Goal: Register for event/course

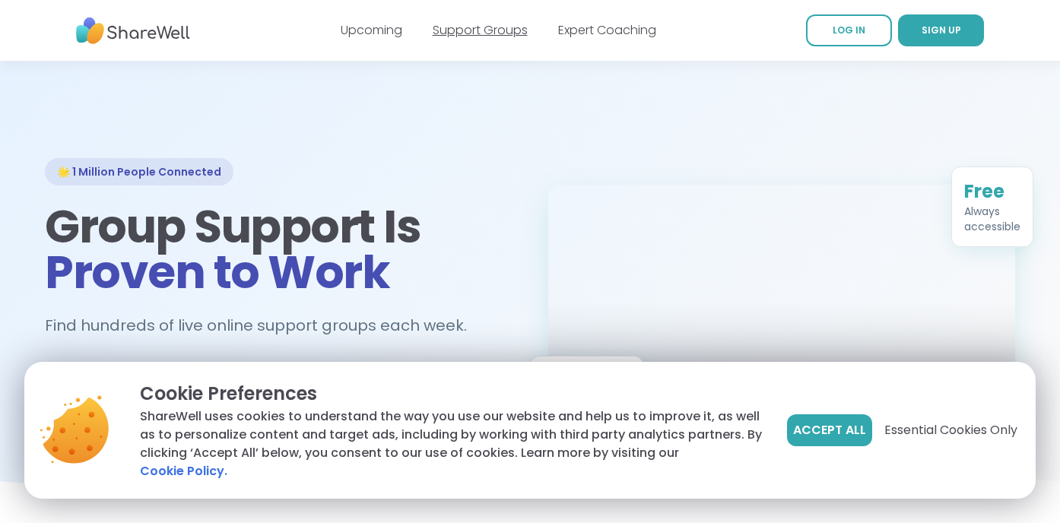
click at [475, 33] on link "Support Groups" at bounding box center [480, 29] width 95 height 17
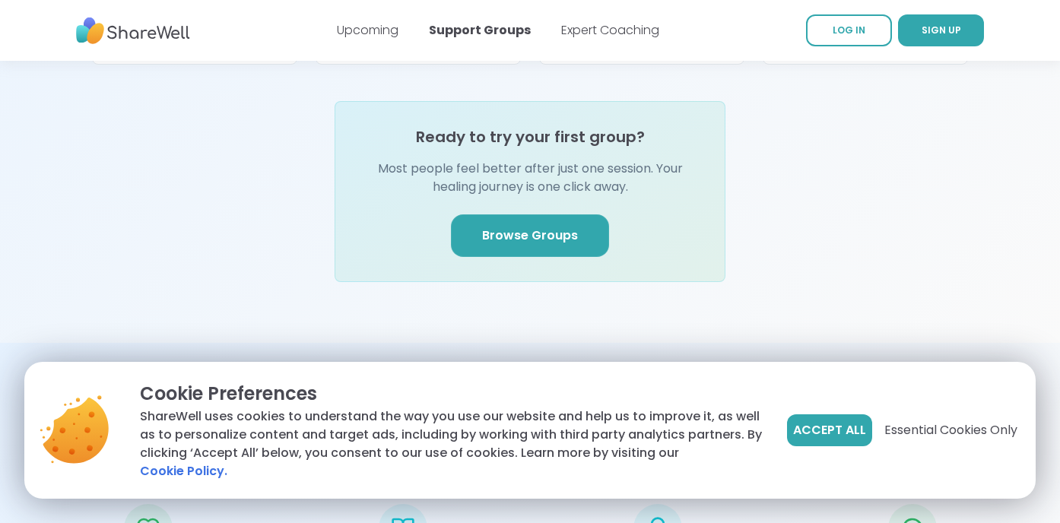
scroll to position [1878, 0]
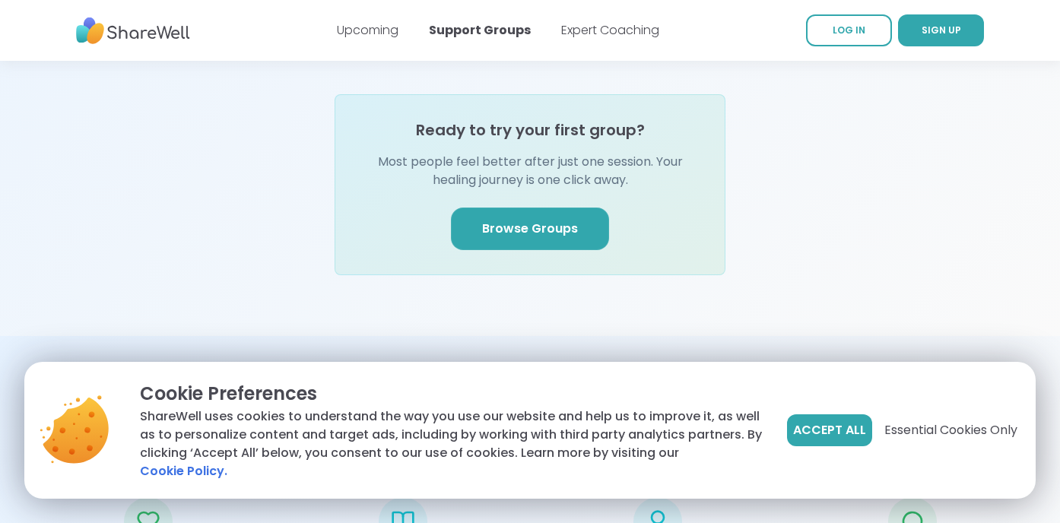
click at [513, 220] on span "Browse Groups" at bounding box center [530, 229] width 96 height 18
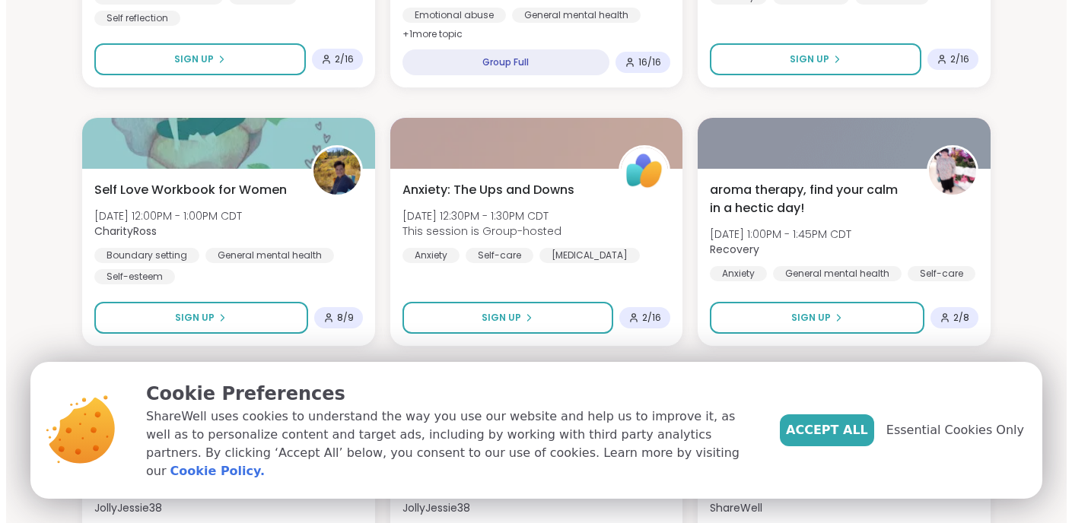
scroll to position [1932, 0]
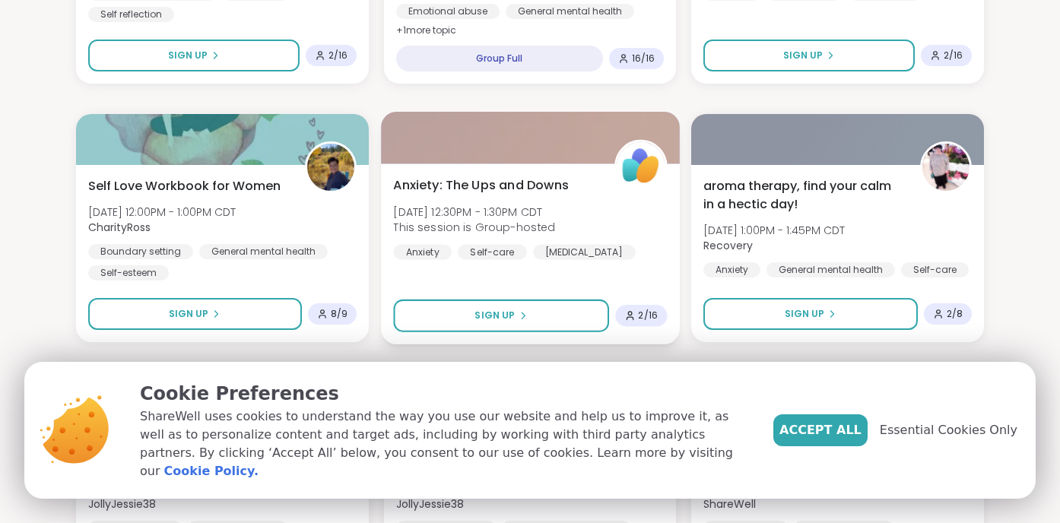
click at [434, 186] on span "Anxiety: The Ups and Downs" at bounding box center [481, 185] width 176 height 18
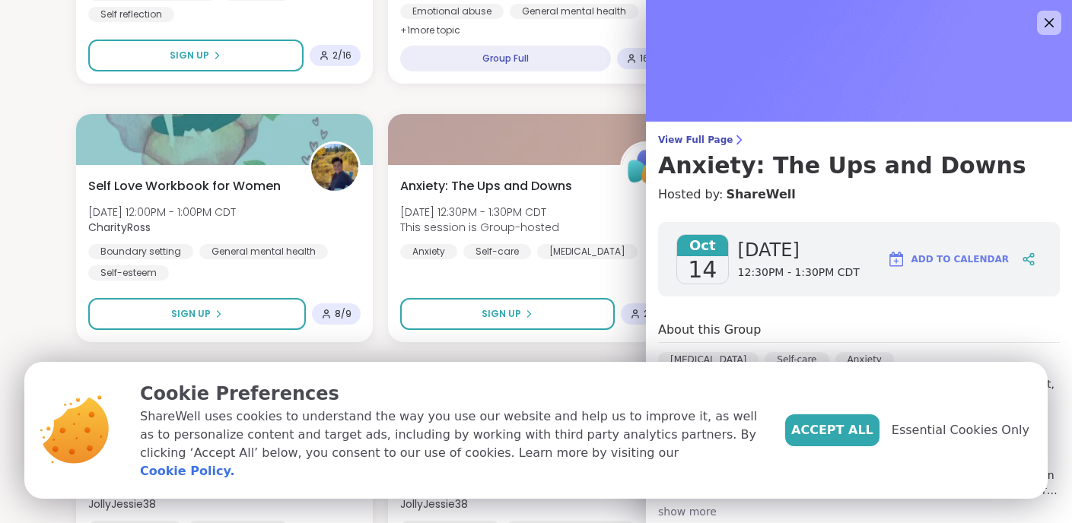
click at [900, 188] on h4 "Hosted by: ShareWell" at bounding box center [859, 195] width 402 height 18
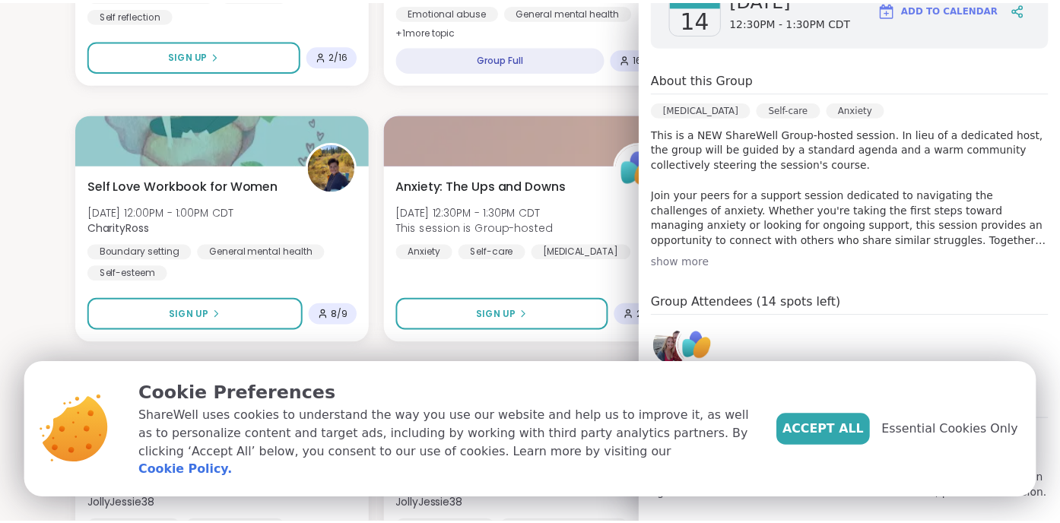
scroll to position [265, 0]
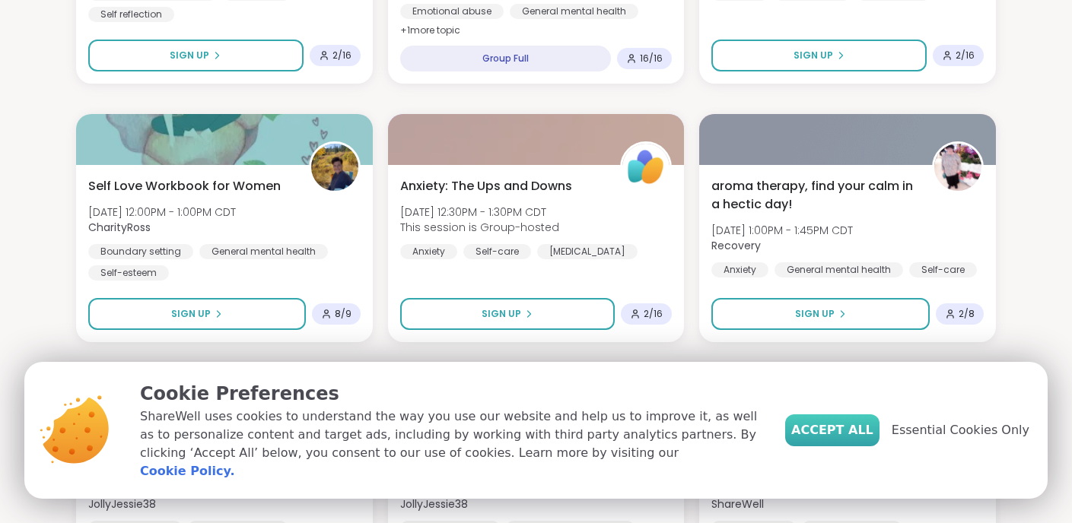
click at [848, 435] on span "Accept All" at bounding box center [832, 430] width 82 height 18
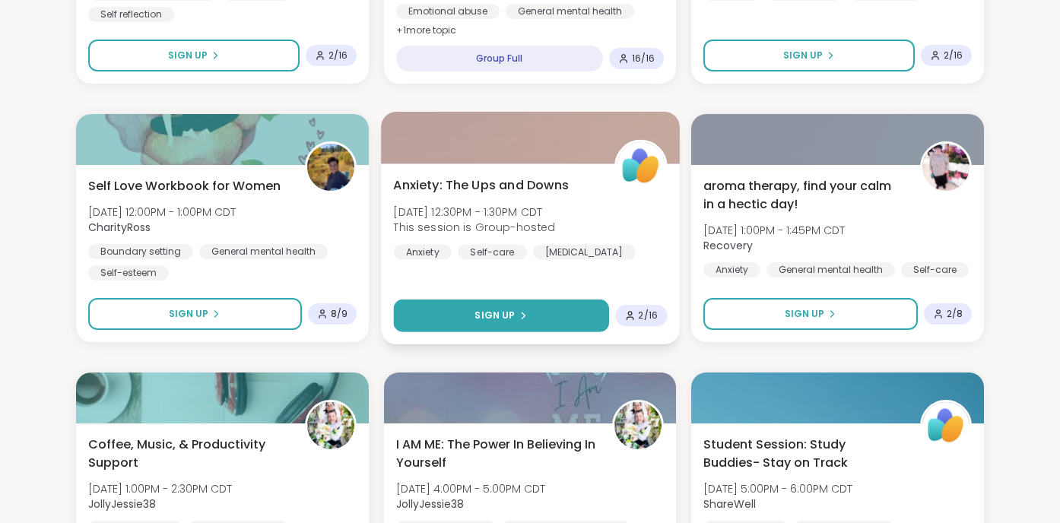
click at [555, 308] on button "Sign Up" at bounding box center [500, 316] width 215 height 33
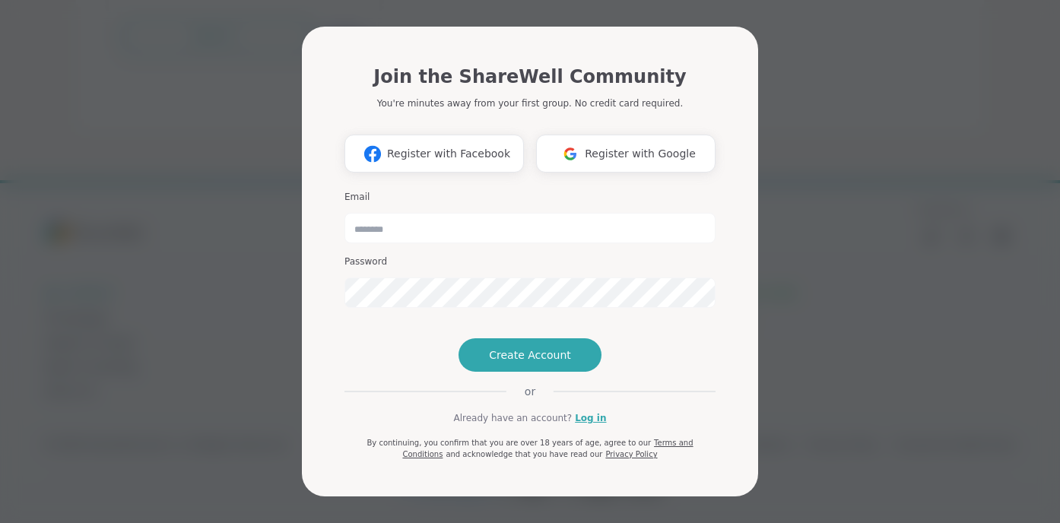
scroll to position [223, 0]
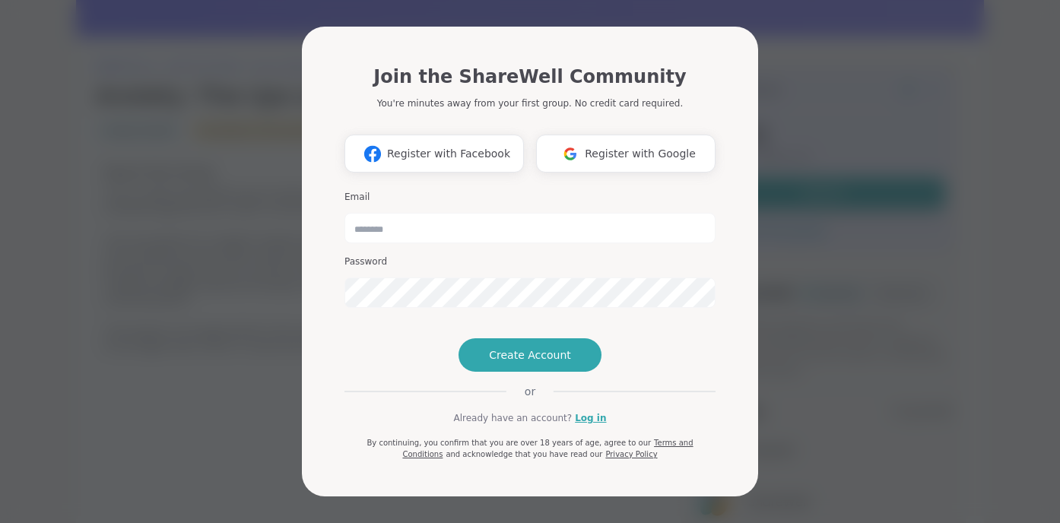
click at [876, 129] on div "Join the ShareWell Community You're minutes away from your first group. No cred…" at bounding box center [530, 261] width 1042 height 523
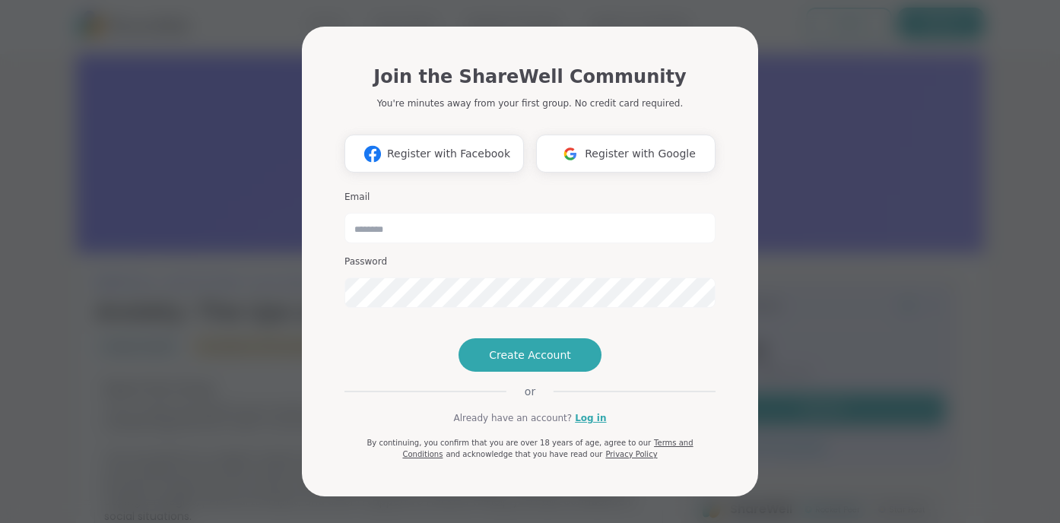
scroll to position [0, 0]
